Goal: Find specific page/section: Find specific page/section

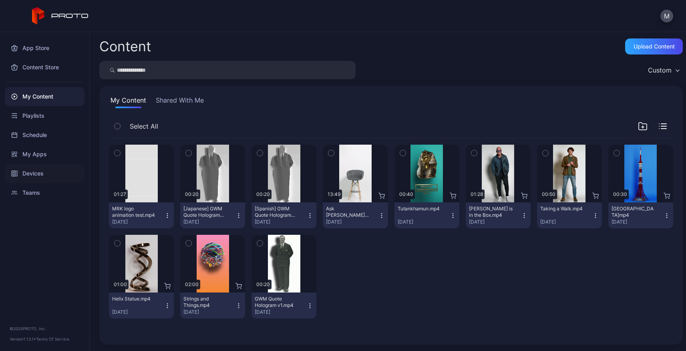
click at [36, 175] on div "Devices" at bounding box center [45, 173] width 80 height 19
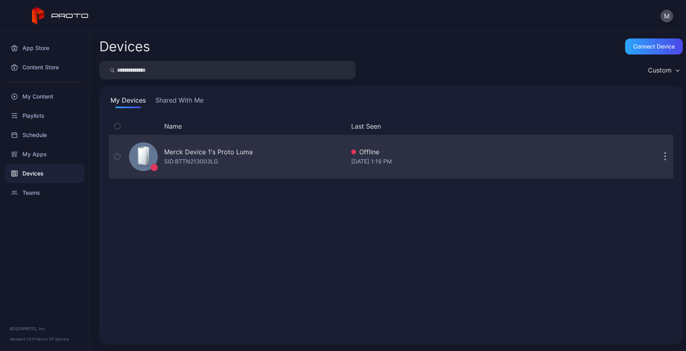
click at [658, 153] on button "button" at bounding box center [665, 157] width 16 height 16
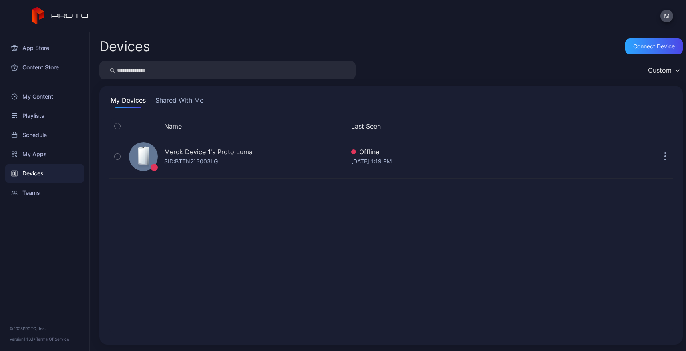
click at [467, 243] on div "Name Last Seen Merck Device 1's Proto Luma SID: BTTN213003LG Offline Sep 23, 20…" at bounding box center [391, 226] width 564 height 217
